Goal: Transaction & Acquisition: Download file/media

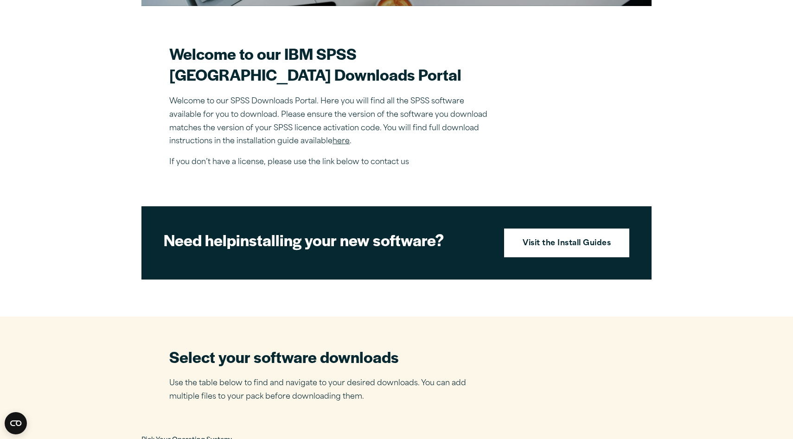
click at [345, 143] on link "here" at bounding box center [341, 141] width 17 height 7
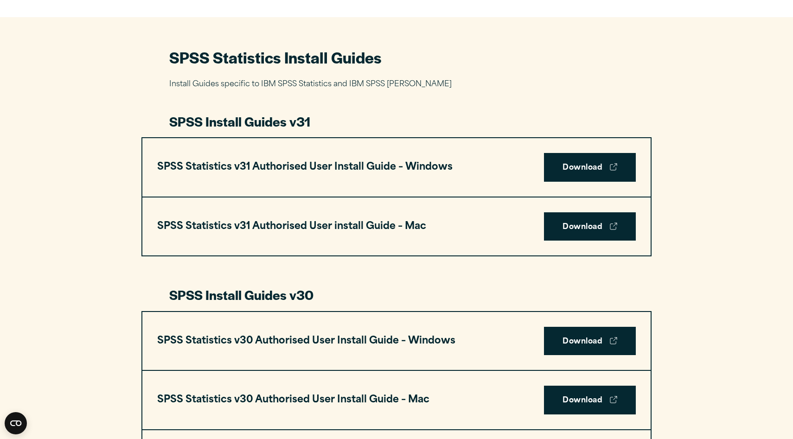
scroll to position [407, 0]
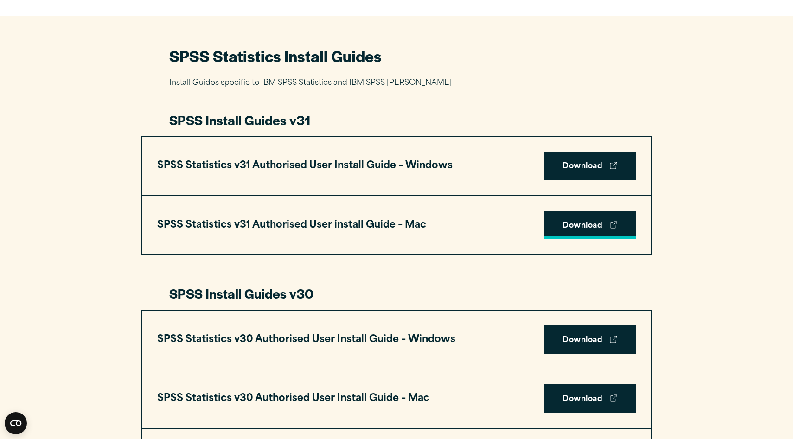
click at [577, 238] on link "Download" at bounding box center [590, 225] width 92 height 29
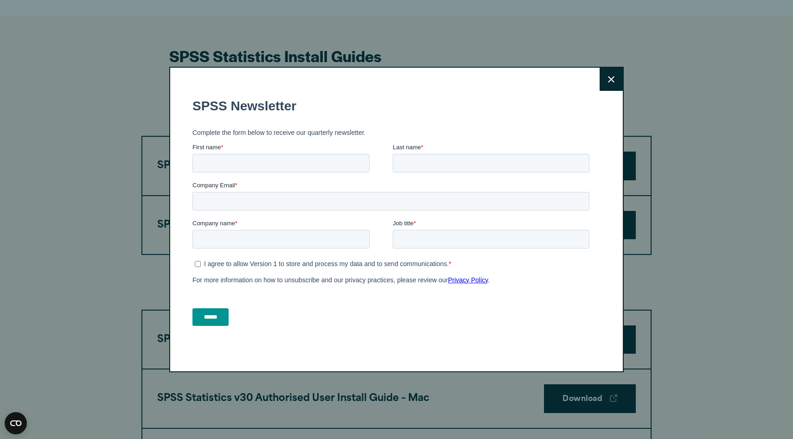
click at [604, 80] on button "Close" at bounding box center [611, 79] width 23 height 23
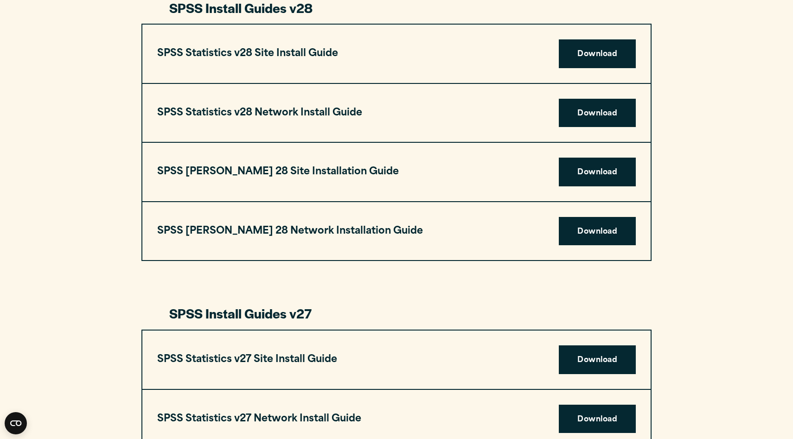
scroll to position [1150, 0]
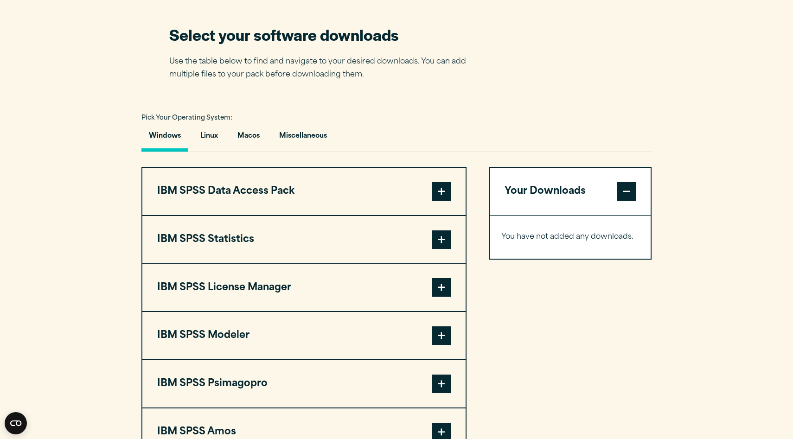
scroll to position [583, 0]
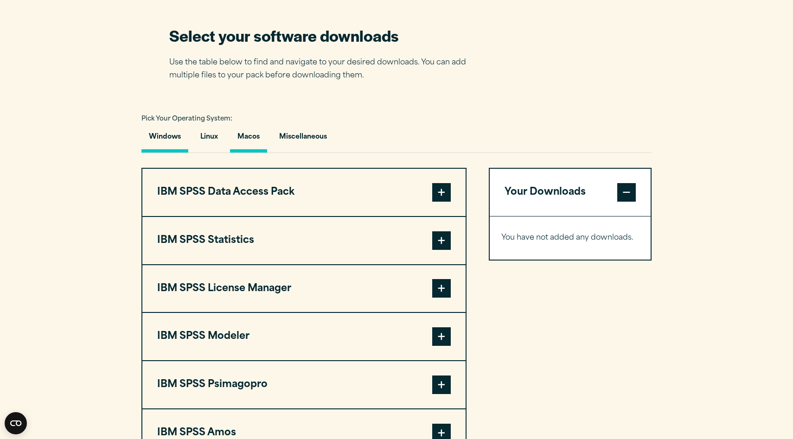
click at [237, 147] on button "Macos" at bounding box center [248, 139] width 37 height 26
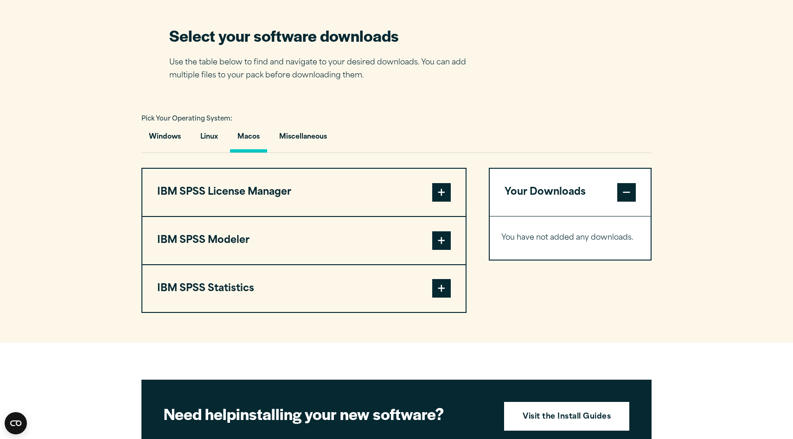
click at [409, 287] on button "IBM SPSS Statistics" at bounding box center [303, 288] width 323 height 47
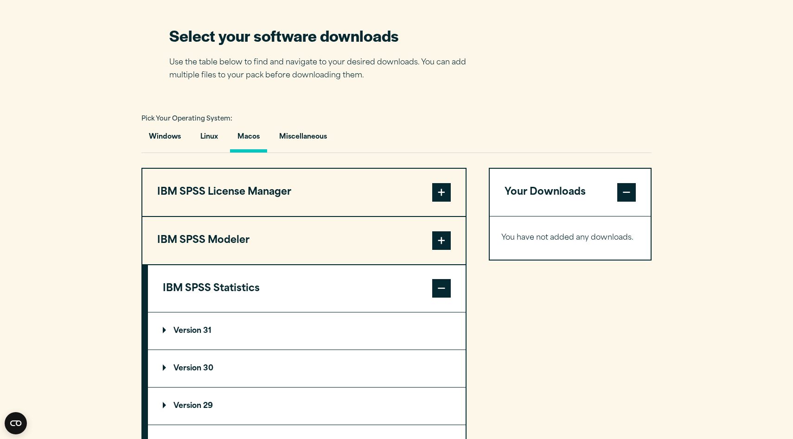
click at [261, 339] on summary "Version 31" at bounding box center [307, 331] width 318 height 37
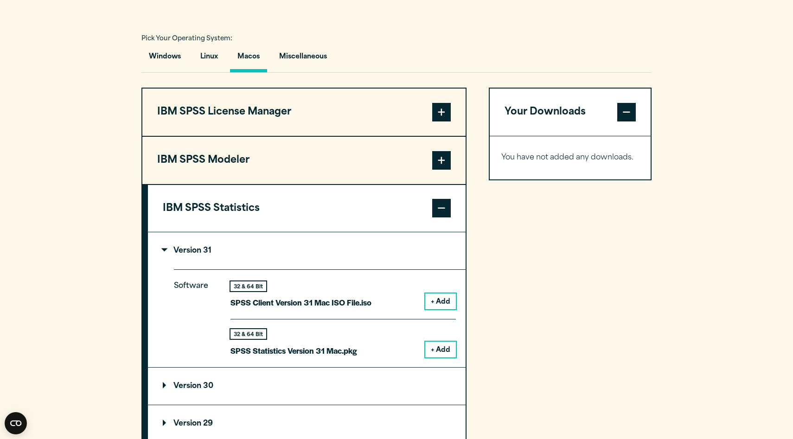
scroll to position [693, 0]
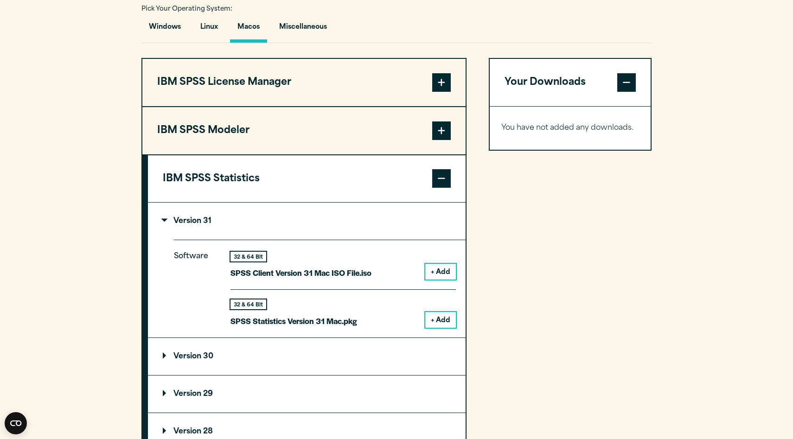
click at [455, 324] on button "+ Add" at bounding box center [440, 320] width 31 height 16
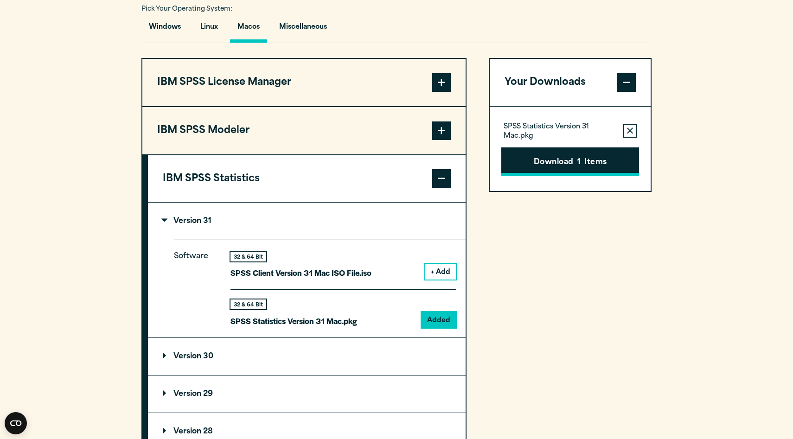
click at [563, 173] on button "Download 1 Items" at bounding box center [570, 161] width 138 height 29
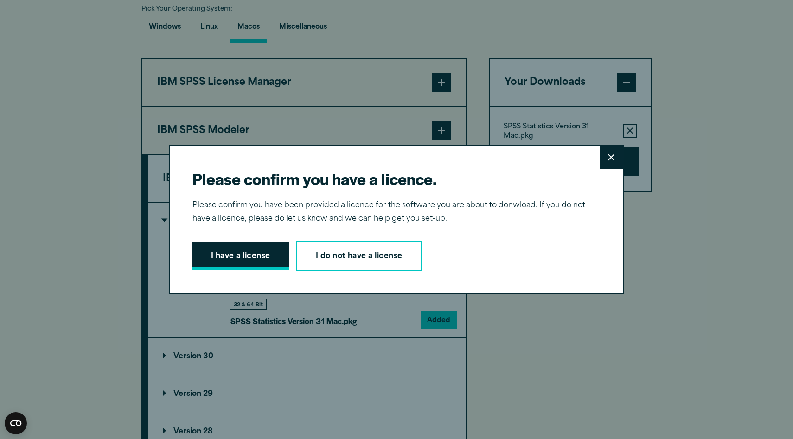
click at [266, 256] on button "I have a license" at bounding box center [240, 256] width 96 height 29
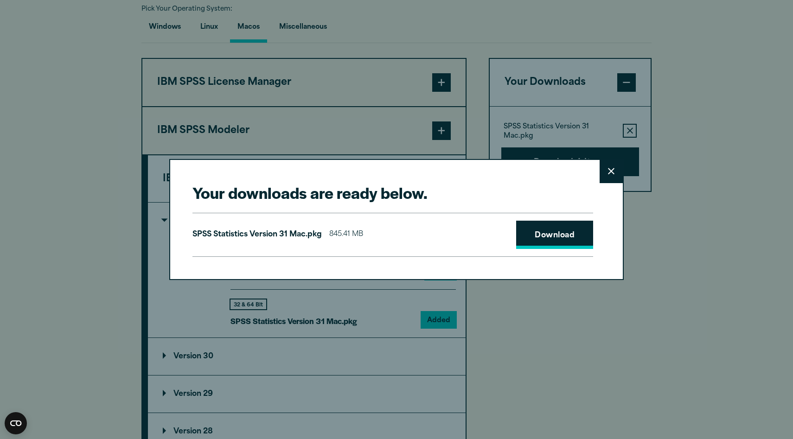
click at [543, 236] on link "Download" at bounding box center [554, 235] width 77 height 29
